Goal: Task Accomplishment & Management: Use online tool/utility

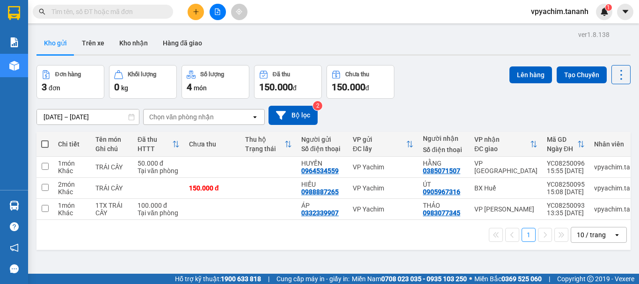
scroll to position [43, 0]
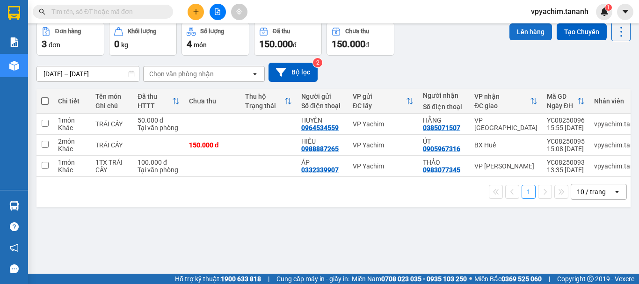
click at [526, 32] on button "Lên hàng" at bounding box center [530, 31] width 43 height 17
click at [48, 126] on input "checkbox" at bounding box center [45, 123] width 7 height 7
checkbox input "true"
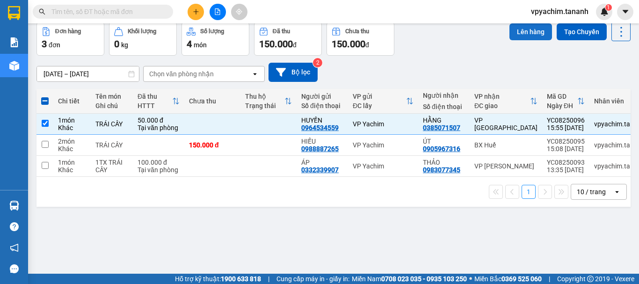
click at [521, 36] on button "Lên hàng" at bounding box center [530, 31] width 43 height 17
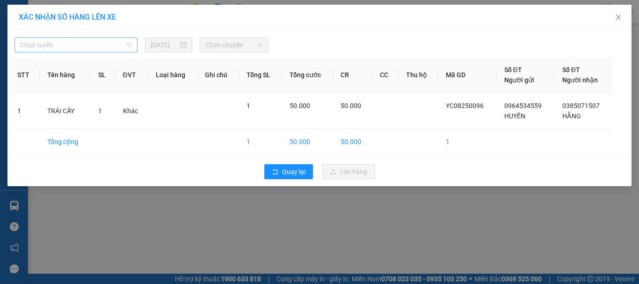
click at [121, 50] on span "Chọn tuyến" at bounding box center [76, 45] width 112 height 14
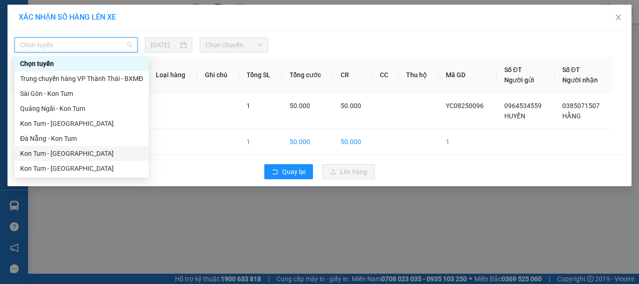
click at [70, 156] on div "Kon Tum - [GEOGRAPHIC_DATA]" at bounding box center [81, 153] width 123 height 10
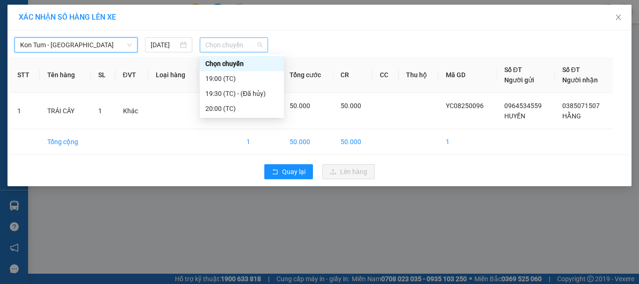
click at [251, 46] on span "Chọn chuyến" at bounding box center [234, 45] width 58 height 14
click at [229, 112] on div "20:00 (TC)" at bounding box center [241, 108] width 73 height 10
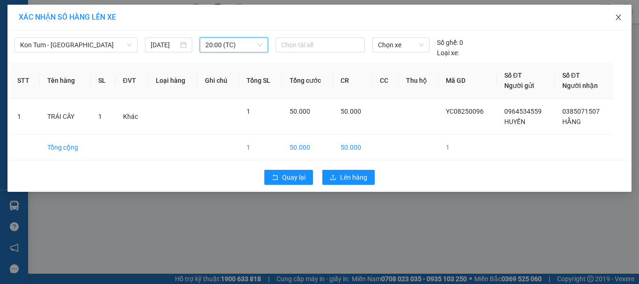
click at [624, 13] on span "Close" at bounding box center [618, 18] width 26 height 26
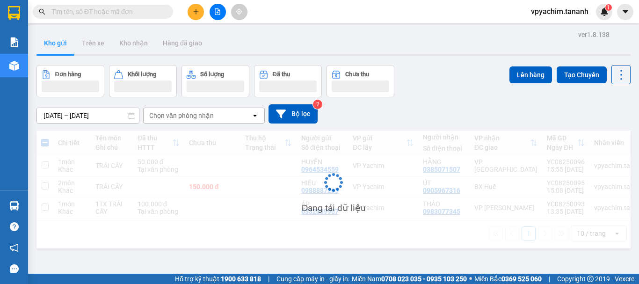
click at [619, 16] on button at bounding box center [625, 12] width 16 height 16
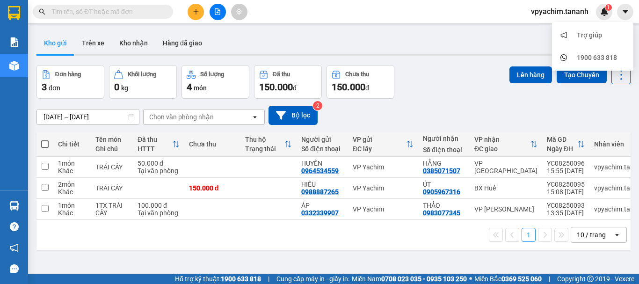
scroll to position [43, 0]
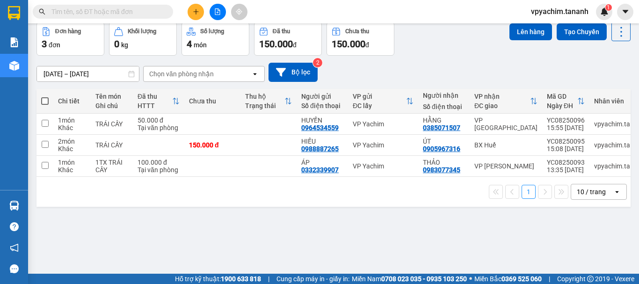
click at [378, 231] on div "ver 1.8.138 Kho gửi Trên xe Kho nhận Hàng đã giao Đơn hàng 3 đơn Khối lượng 0 k…" at bounding box center [333, 127] width 601 height 284
